Goal: Information Seeking & Learning: Learn about a topic

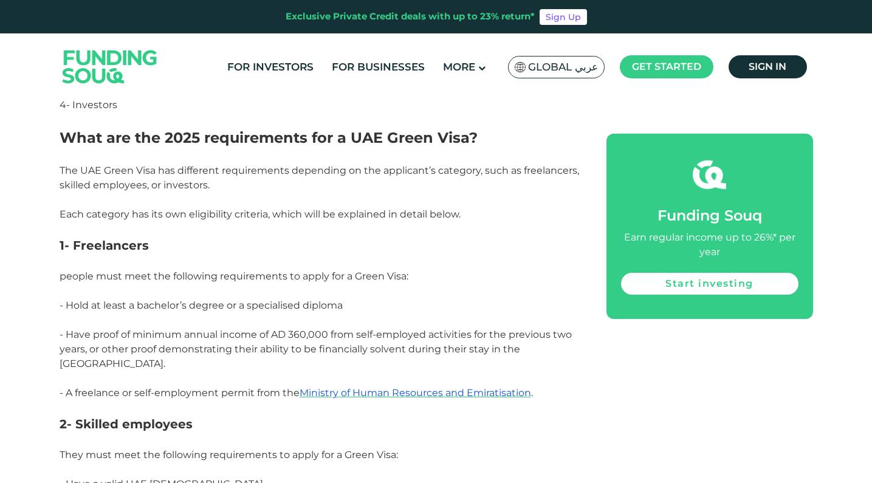
scroll to position [754, 0]
click at [352, 271] on span "people must meet the following requirements to apply for a Green Visa:" at bounding box center [234, 275] width 349 height 12
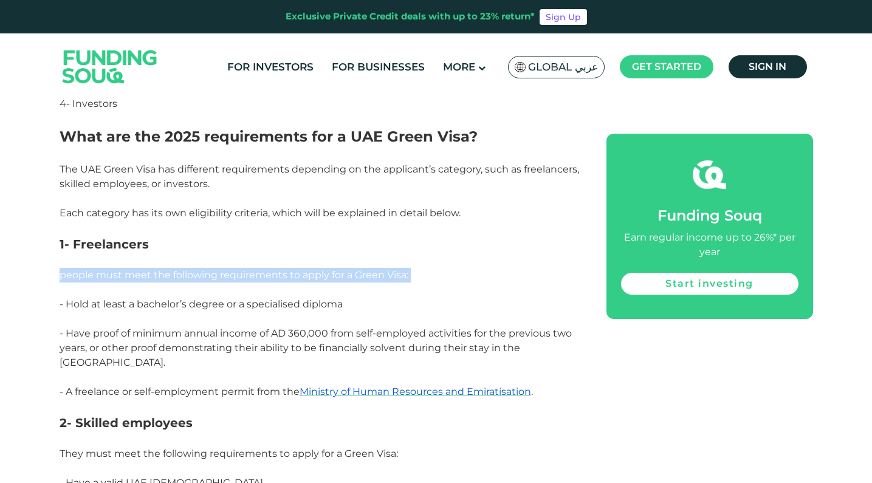
click at [352, 271] on span "people must meet the following requirements to apply for a Green Visa:" at bounding box center [234, 275] width 349 height 12
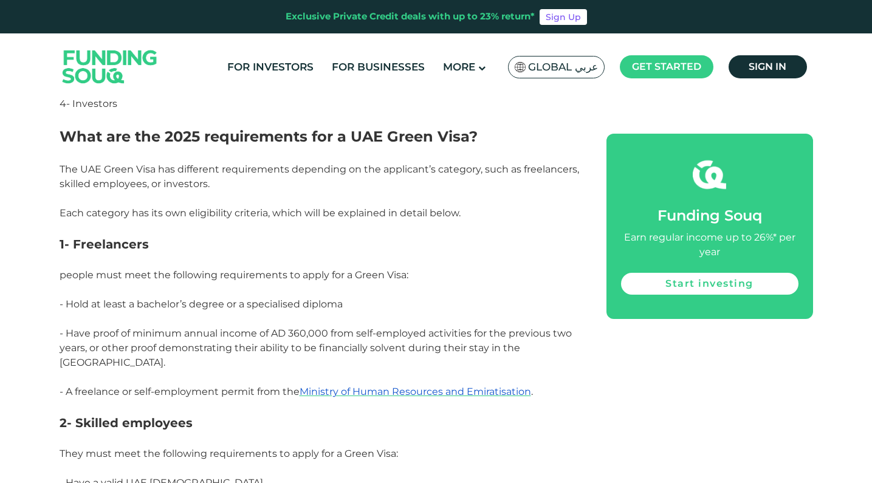
click at [286, 298] on span "- Hold at least a bachelor’s degree or a specialised diploma" at bounding box center [201, 304] width 283 height 12
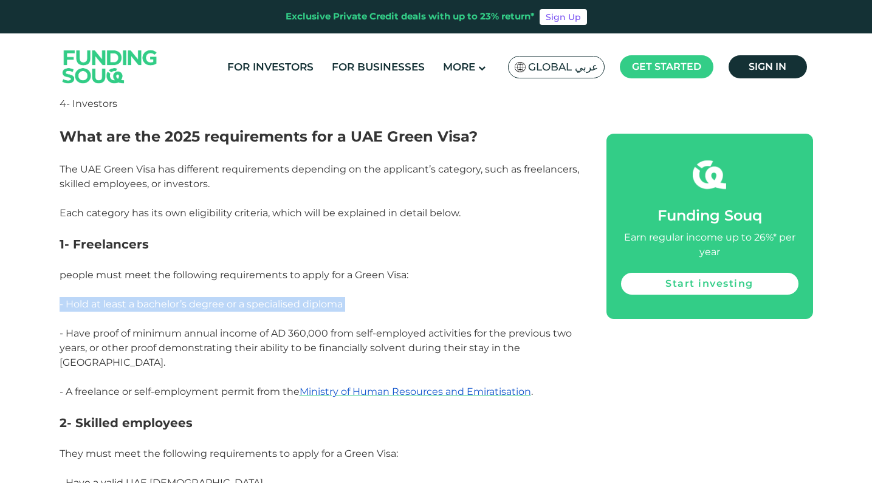
click at [286, 298] on span "- Hold at least a bachelor’s degree or a specialised diploma" at bounding box center [201, 304] width 283 height 12
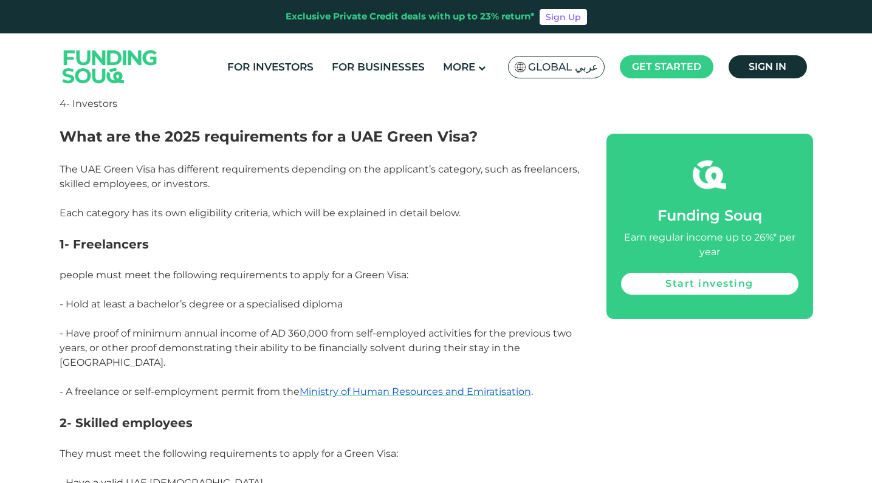
click at [229, 333] on span "- Have proof of minimum annual income of AD 360,000 from self-employed activiti…" at bounding box center [316, 348] width 512 height 41
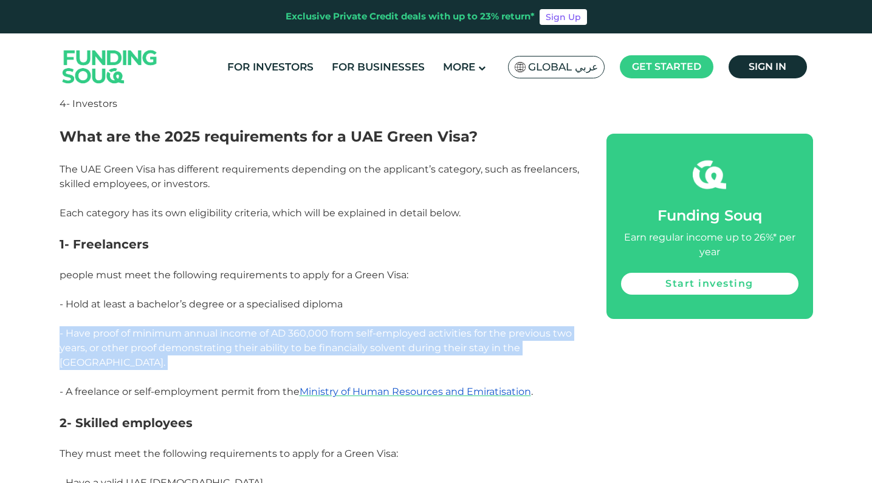
click at [229, 333] on span "- Have proof of minimum annual income of AD 360,000 from self-employed activiti…" at bounding box center [316, 348] width 512 height 41
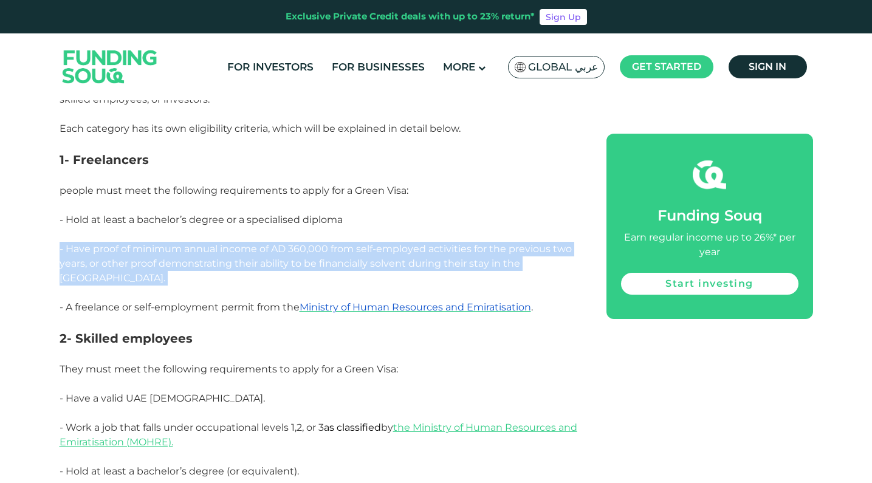
scroll to position [840, 0]
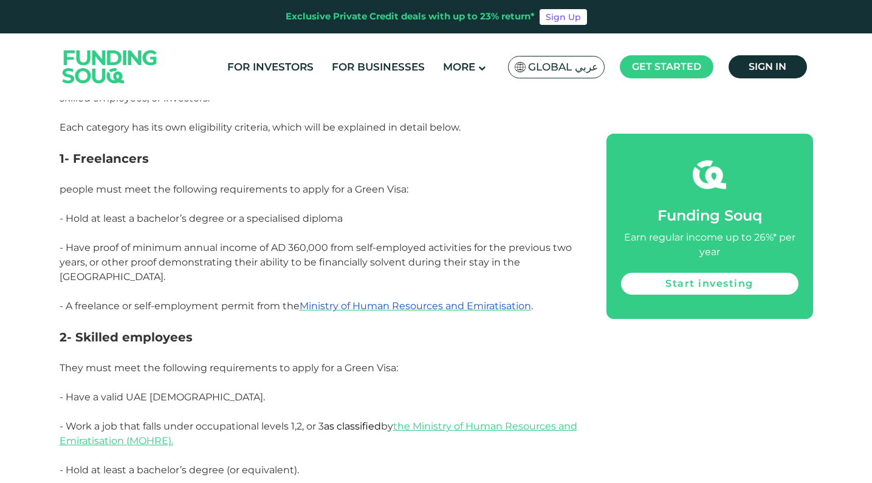
click at [221, 312] on p "- A freelance or self-employment permit from the Ministry of Human Resources an…" at bounding box center [320, 313] width 520 height 29
click at [242, 302] on p "- A freelance or self-employment permit from the Ministry of Human Resources an…" at bounding box center [320, 313] width 520 height 29
click at [230, 300] on span "- A freelance or self-employment permit from the Ministry of Human Resources an…" at bounding box center [297, 306] width 474 height 12
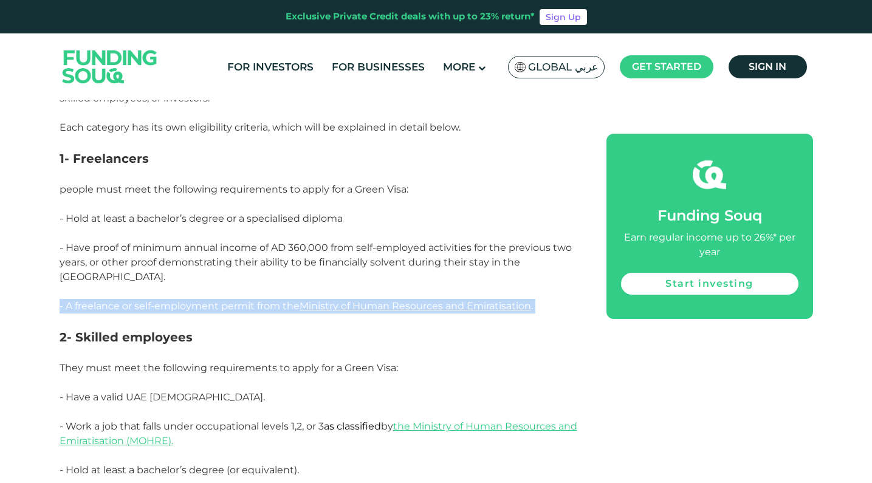
click at [230, 300] on span "- A freelance or self-employment permit from the Ministry of Human Resources an…" at bounding box center [297, 306] width 474 height 12
click at [247, 311] on p "- A freelance or self-employment permit from the Ministry of Human Resources an…" at bounding box center [320, 313] width 520 height 29
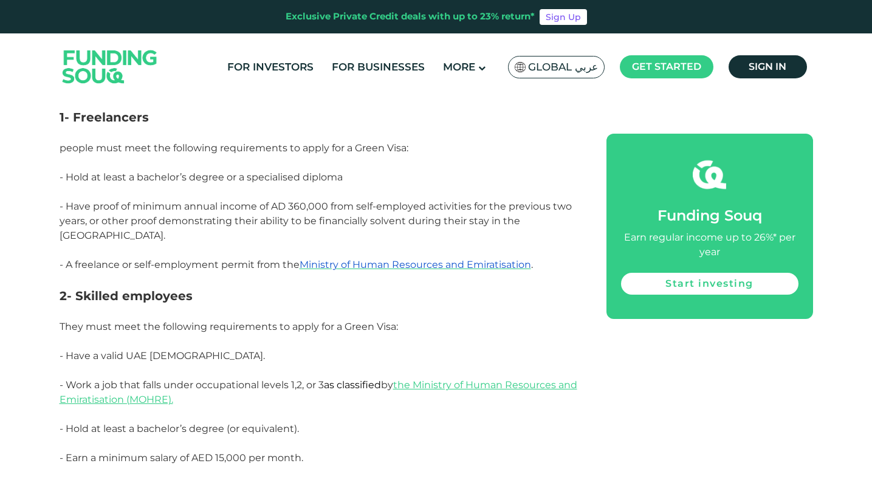
scroll to position [883, 0]
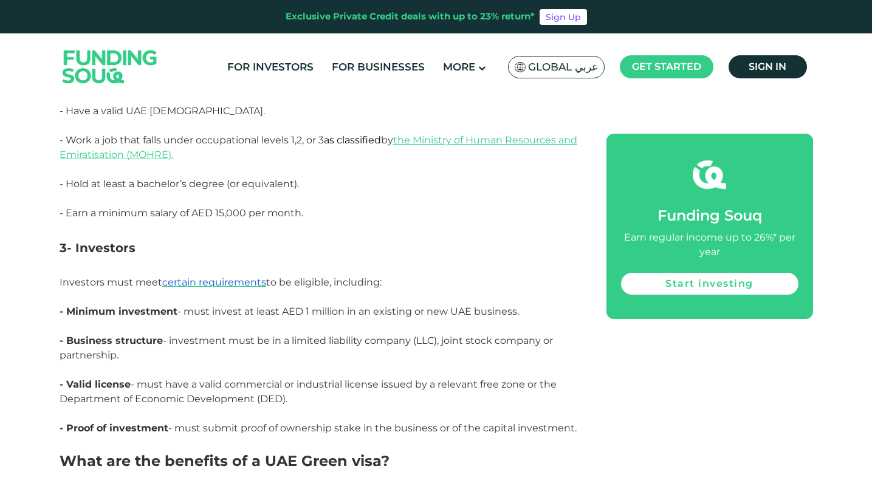
scroll to position [1128, 0]
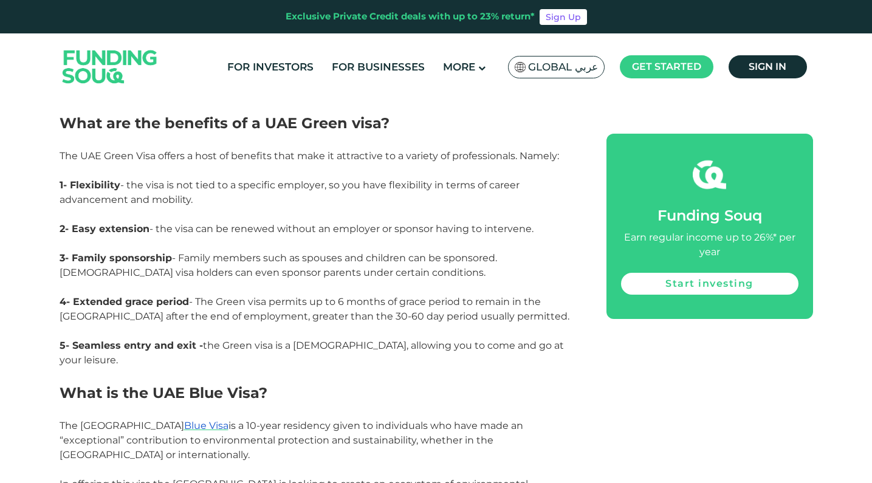
scroll to position [1502, 0]
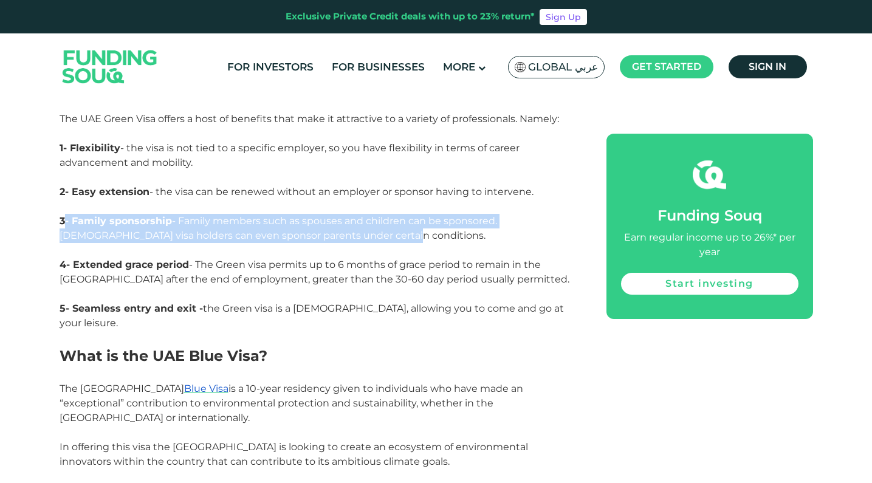
drag, startPoint x: 350, startPoint y: 222, endPoint x: 64, endPoint y: 201, distance: 285.9
click at [64, 214] on p "3- Family sponsorship - Family members such as spouses and children can be spon…" at bounding box center [320, 236] width 520 height 44
click at [64, 215] on strong "3- Family sponsorship" at bounding box center [116, 221] width 112 height 12
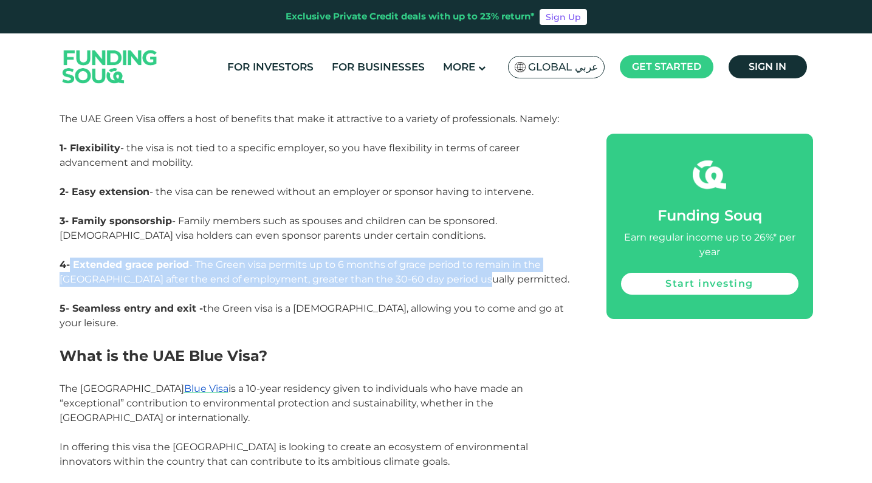
drag, startPoint x: 112, startPoint y: 249, endPoint x: 446, endPoint y: 263, distance: 334.1
click at [446, 263] on span "4- Extended grace period - The Green visa permits up to 6 months of grace perio…" at bounding box center [315, 272] width 510 height 26
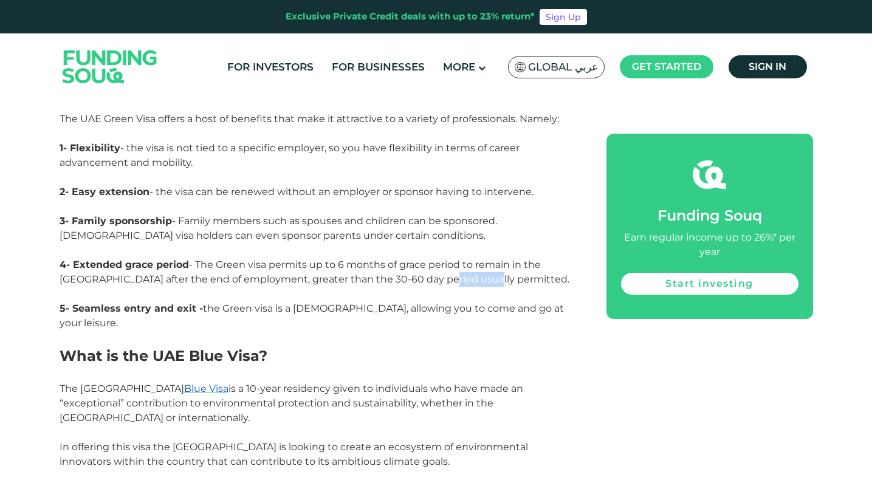
click at [446, 263] on span "4- Extended grace period - The Green visa permits up to 6 months of grace perio…" at bounding box center [315, 272] width 510 height 26
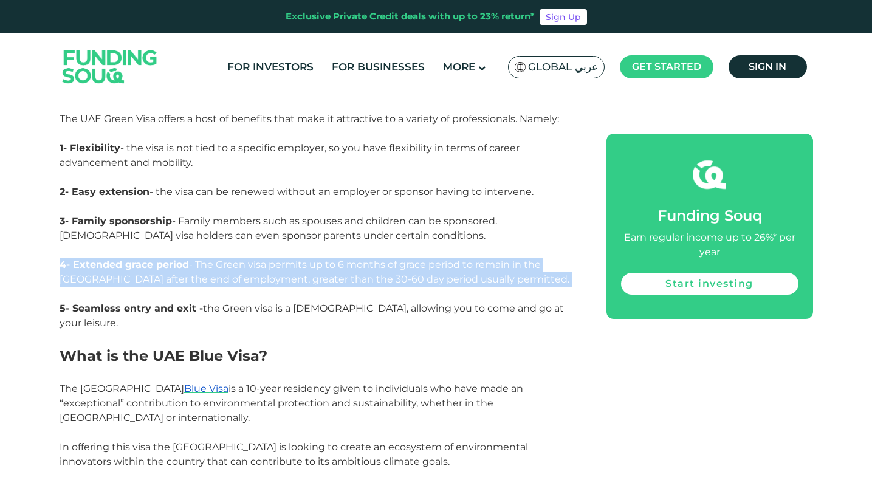
click at [446, 263] on span "4- Extended grace period - The Green visa permits up to 6 months of grace perio…" at bounding box center [315, 272] width 510 height 26
click at [471, 263] on p "4- Extended grace period - The Green visa permits up to 6 months of grace perio…" at bounding box center [320, 280] width 520 height 44
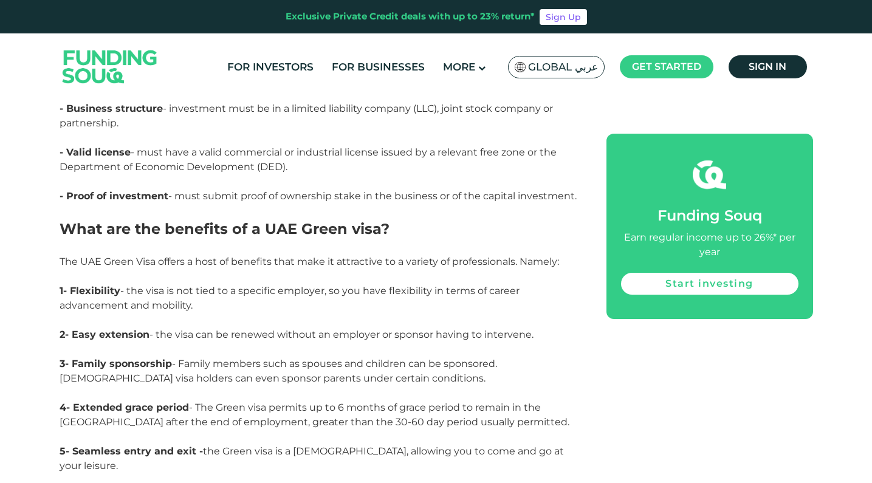
scroll to position [1373, 0]
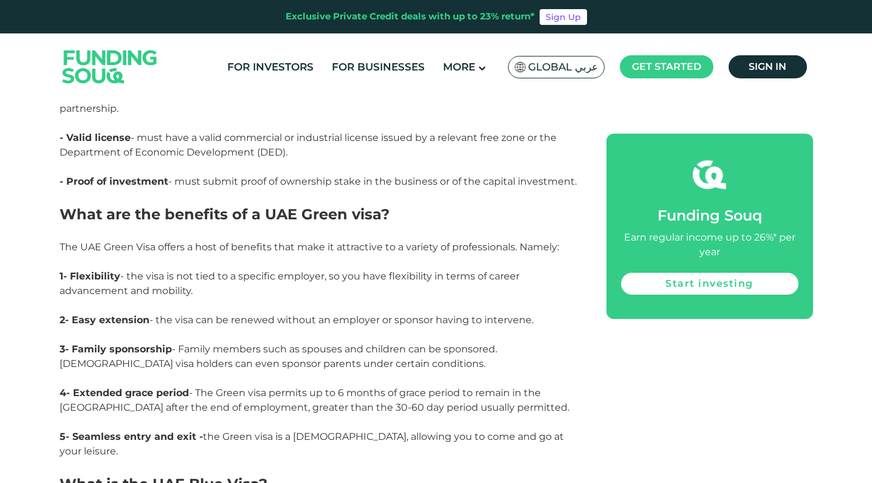
click at [302, 343] on span "3- Family sponsorship - Family members such as spouses and children can be spon…" at bounding box center [279, 356] width 438 height 26
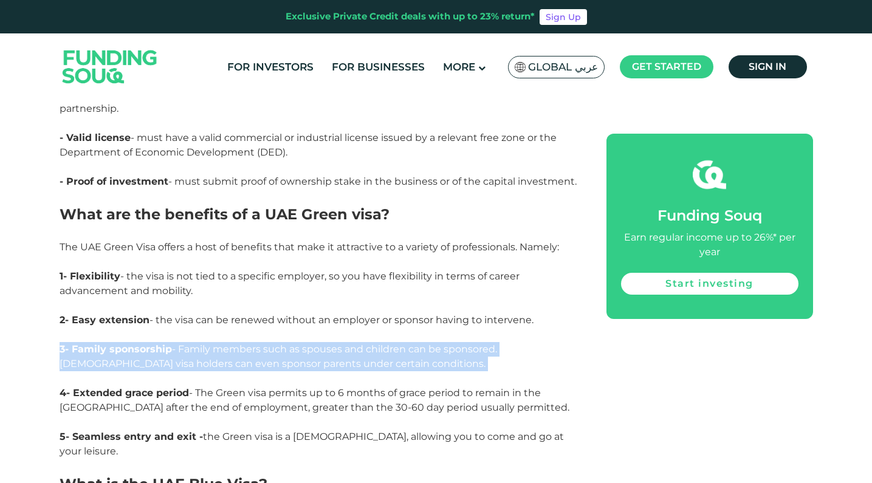
click at [302, 343] on span "3- Family sponsorship - Family members such as spouses and children can be spon…" at bounding box center [279, 356] width 438 height 26
copy span "3- Family sponsorship - Family members such as spouses and children can be spon…"
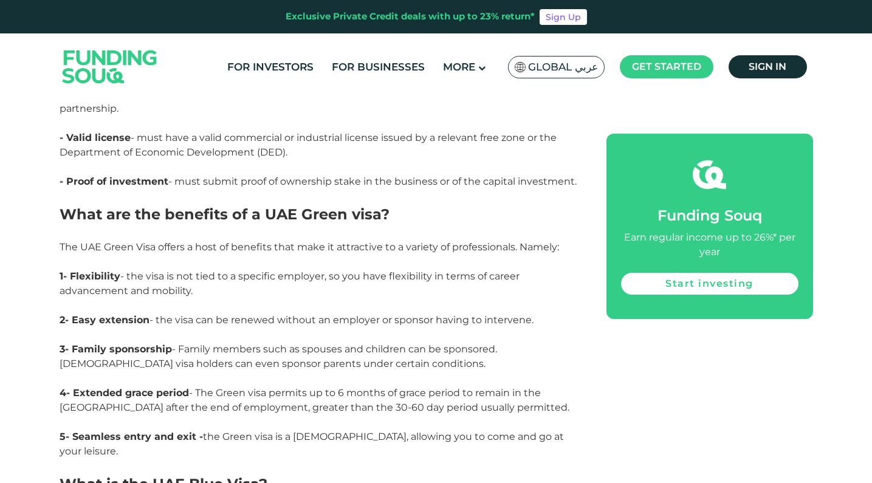
click at [357, 314] on span "2- Easy extension - the visa can be renewed without an employer or sponsor havi…" at bounding box center [297, 320] width 474 height 12
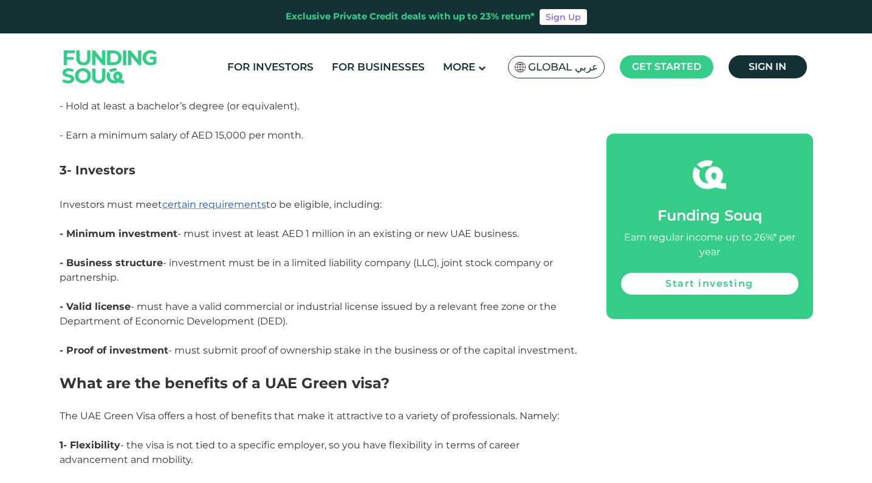
scroll to position [1097, 0]
